Goal: Task Accomplishment & Management: Manage account settings

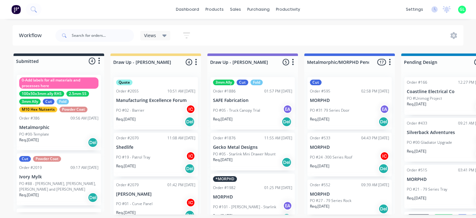
scroll to position [69, 0]
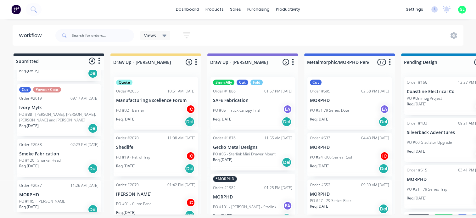
click at [60, 163] on div "Req. [DATE] Del" at bounding box center [58, 168] width 79 height 11
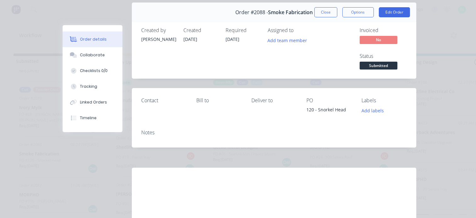
scroll to position [0, 0]
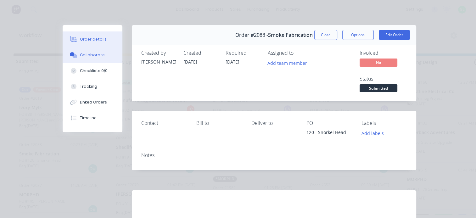
click at [89, 58] on button "Collaborate" at bounding box center [93, 55] width 60 height 16
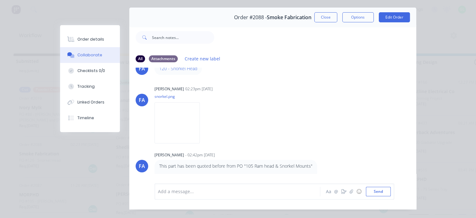
scroll to position [33, 0]
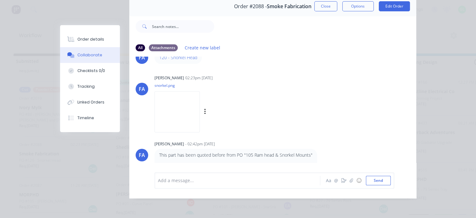
click at [176, 110] on img at bounding box center [177, 111] width 45 height 41
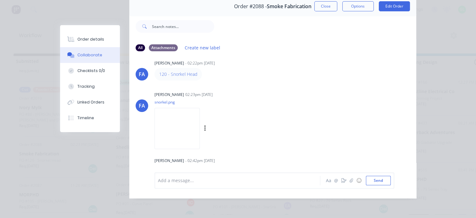
scroll to position [0, 0]
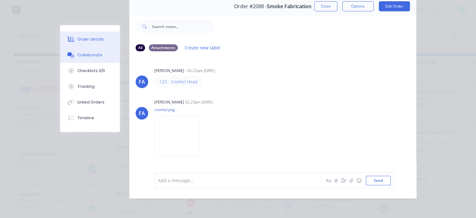
click at [94, 35] on button "Order details" at bounding box center [90, 39] width 60 height 16
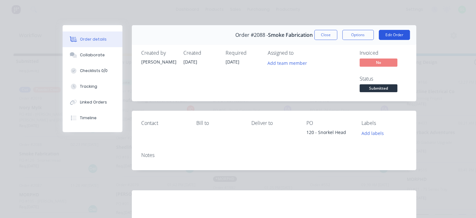
click at [394, 35] on button "Edit Order" at bounding box center [394, 35] width 31 height 10
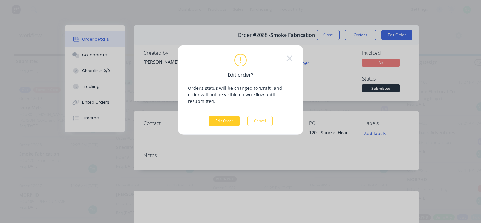
click at [228, 116] on button "Edit Order" at bounding box center [224, 121] width 31 height 10
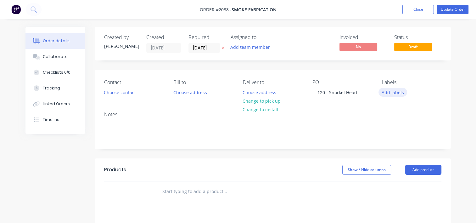
click at [398, 92] on button "Add labels" at bounding box center [393, 92] width 29 height 8
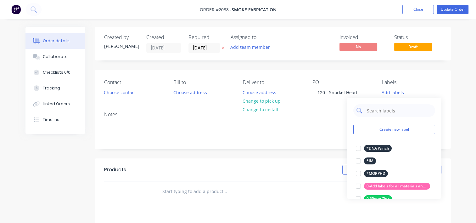
click at [392, 111] on input "text" at bounding box center [399, 110] width 66 height 13
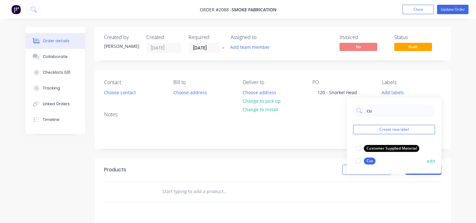
click at [357, 161] on div at bounding box center [358, 161] width 13 height 13
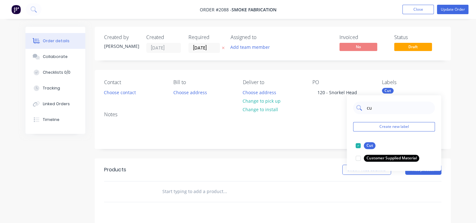
drag, startPoint x: 373, startPoint y: 108, endPoint x: 366, endPoint y: 108, distance: 6.9
click at [366, 108] on input "cu" at bounding box center [399, 107] width 66 height 13
type input "127"
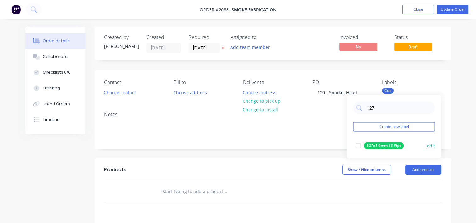
click at [358, 147] on div at bounding box center [358, 145] width 13 height 13
click at [207, 189] on input "text" at bounding box center [225, 191] width 126 height 13
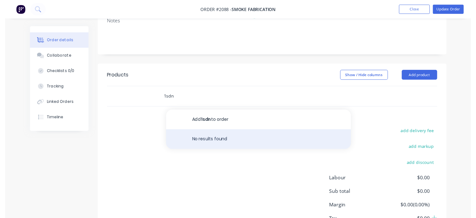
scroll to position [94, 0]
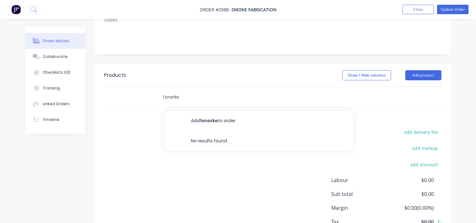
drag, startPoint x: 181, startPoint y: 93, endPoint x: 145, endPoint y: 93, distance: 35.9
click at [145, 93] on div "1snorke Add 1snorke to order No results found" at bounding box center [272, 97] width 337 height 20
paste input "SNORKEL9001A x1"
type input "1SNORKEL9001"
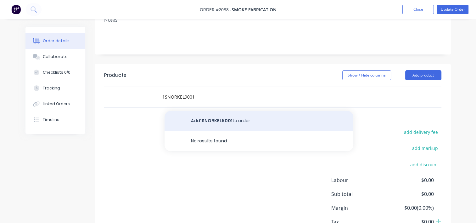
click at [213, 124] on button "Add 1SNORKEL9001 to order" at bounding box center [259, 121] width 189 height 20
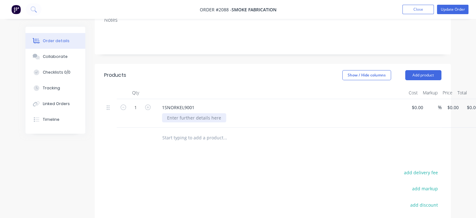
click at [189, 120] on div at bounding box center [194, 117] width 64 height 9
paste div
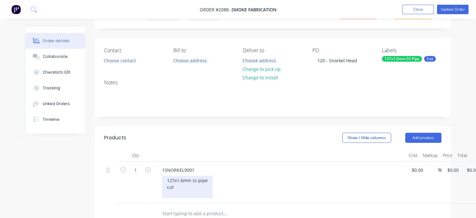
scroll to position [0, 0]
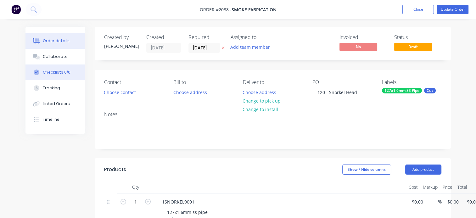
click at [50, 72] on div "Checklists 0/0" at bounding box center [57, 73] width 28 height 6
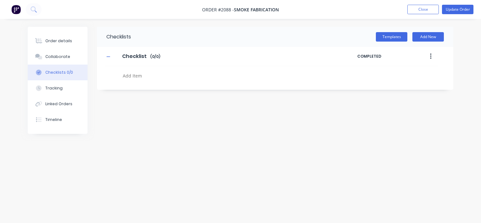
click at [136, 73] on textarea at bounding box center [224, 75] width 208 height 9
type textarea "x"
type textarea "c"
type textarea "x"
type textarea "cu"
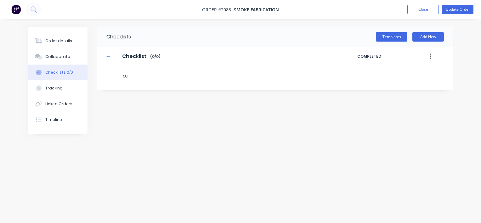
type textarea "x"
type textarea "cut"
type textarea "x"
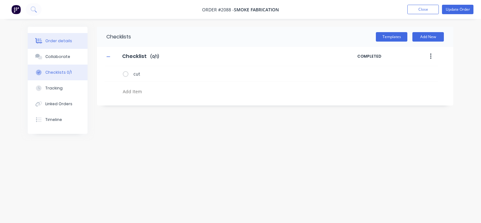
click at [58, 42] on div "Order details" at bounding box center [58, 41] width 27 height 6
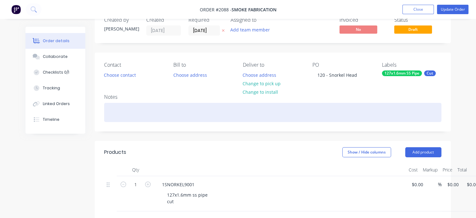
scroll to position [31, 0]
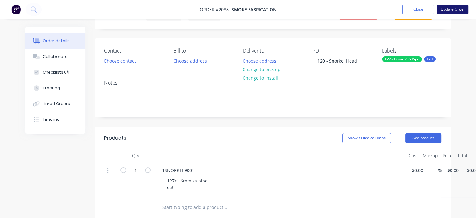
click at [453, 7] on button "Update Order" at bounding box center [452, 9] width 31 height 9
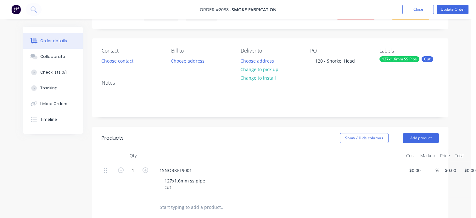
scroll to position [0, 0]
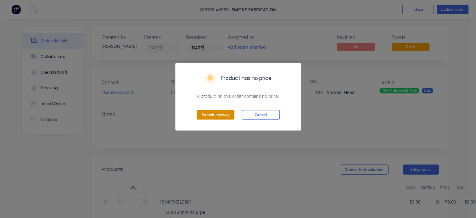
click at [208, 116] on button "Submit anyway" at bounding box center [216, 114] width 38 height 9
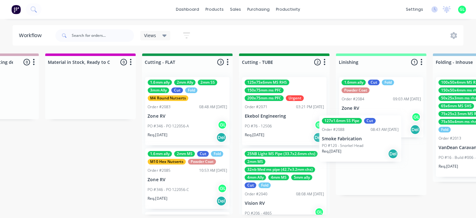
scroll to position [0, 1036]
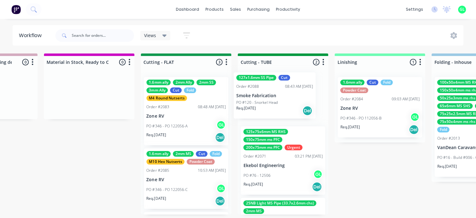
drag, startPoint x: 46, startPoint y: 155, endPoint x: 266, endPoint y: 102, distance: 226.3
click at [266, 102] on div "Submitted 4 Status colour #273444 hex #273444 Save Cancel Summaries Total order…" at bounding box center [214, 134] width 2510 height 161
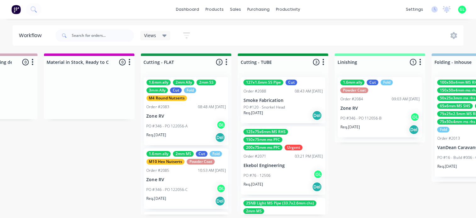
click at [271, 109] on p "PO #120 - Snorkel Head" at bounding box center [264, 107] width 42 height 6
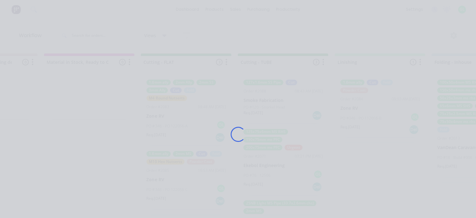
scroll to position [28, 0]
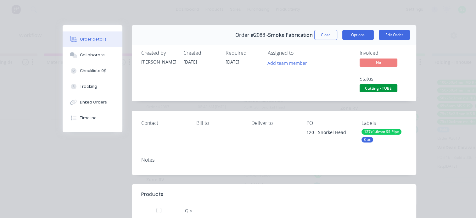
click at [359, 35] on button "Options" at bounding box center [357, 35] width 31 height 10
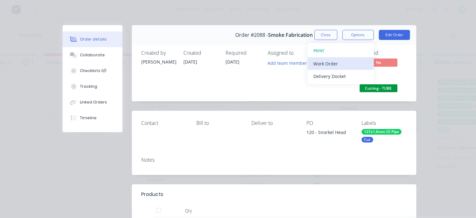
click at [335, 60] on div "Work Order" at bounding box center [340, 63] width 55 height 9
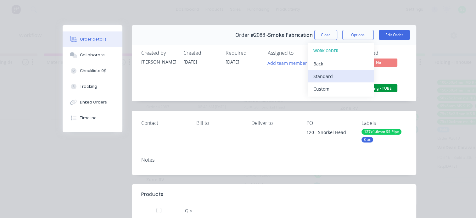
click at [325, 75] on div "Standard" at bounding box center [340, 76] width 55 height 9
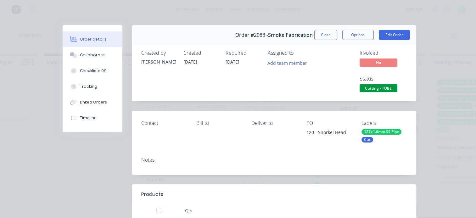
click at [323, 40] on div "Order #2088 - Smoke Fabrication Close Options Edit Order" at bounding box center [274, 35] width 285 height 20
click at [323, 39] on button "Close" at bounding box center [325, 35] width 23 height 10
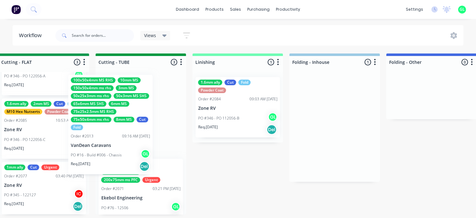
scroll to position [1, 1177]
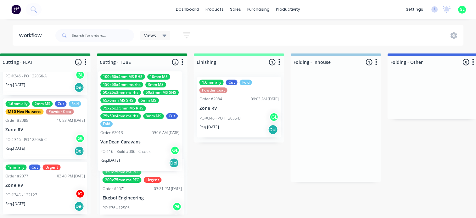
drag, startPoint x: 239, startPoint y: 144, endPoint x: 145, endPoint y: 138, distance: 93.9
click at [145, 138] on div "Submitted 3 Status colour #273444 hex #273444 Save Cancel Summaries Total order…" at bounding box center [73, 134] width 2510 height 161
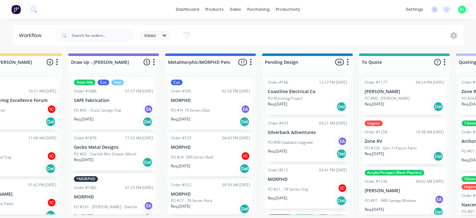
scroll to position [1, 0]
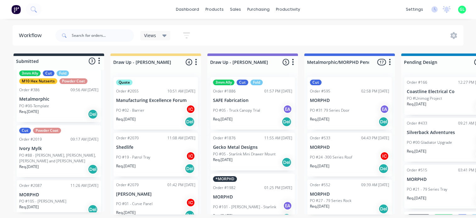
click at [46, 204] on div "Req. [DATE] Del" at bounding box center [58, 209] width 79 height 11
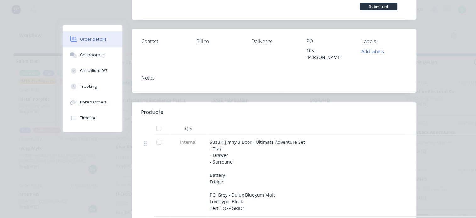
scroll to position [0, 0]
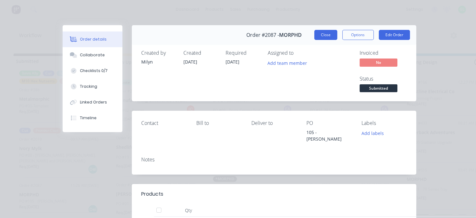
click at [330, 33] on button "Close" at bounding box center [325, 35] width 23 height 10
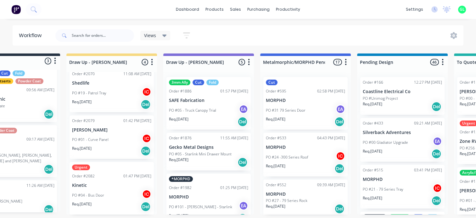
scroll to position [1, 0]
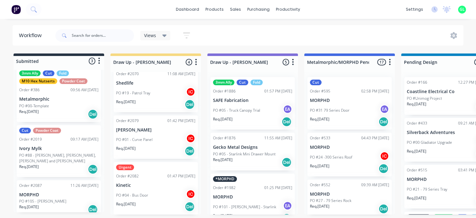
click at [63, 164] on div "Req. [DATE] Del" at bounding box center [58, 169] width 79 height 11
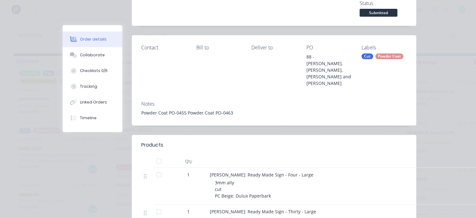
scroll to position [0, 0]
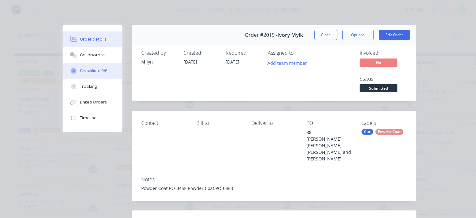
click at [78, 76] on button "Checklists 0/6" at bounding box center [93, 71] width 60 height 16
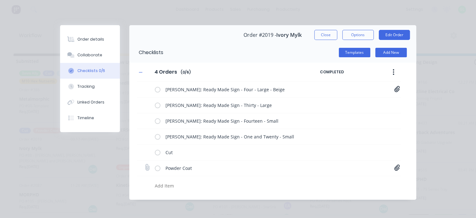
click at [394, 167] on icon at bounding box center [396, 168] width 5 height 6
click at [320, 38] on button "Close" at bounding box center [325, 35] width 23 height 10
type textarea "x"
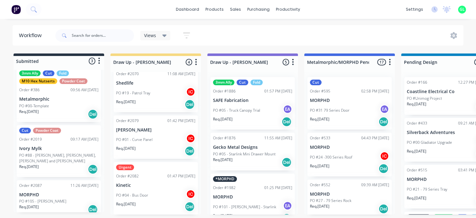
click at [48, 204] on div "Req. [DATE] Del" at bounding box center [58, 209] width 79 height 11
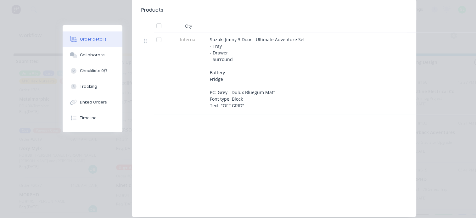
scroll to position [208, 0]
